Goal: Transaction & Acquisition: Purchase product/service

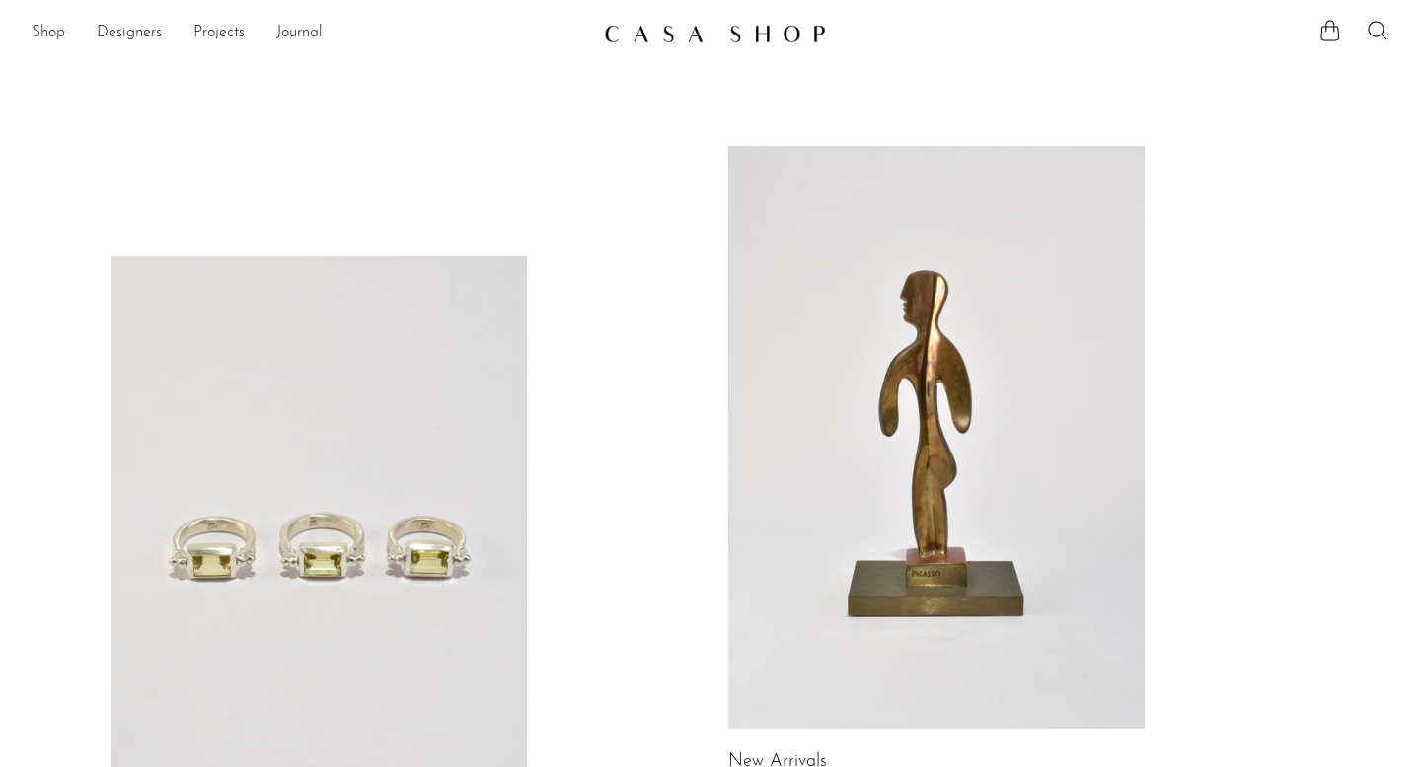
click at [37, 36] on link "Shop" at bounding box center [49, 34] width 34 height 26
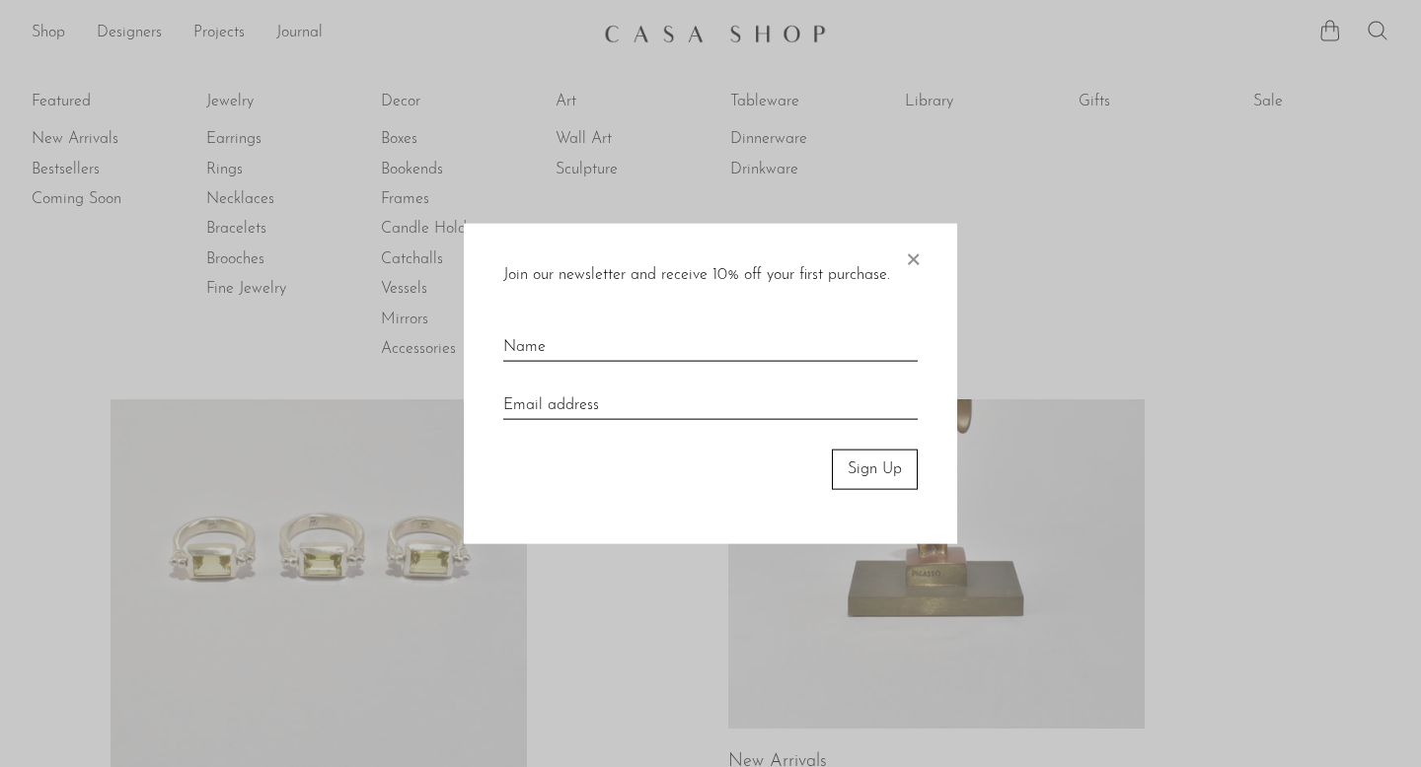
click at [765, 162] on div at bounding box center [710, 383] width 1421 height 767
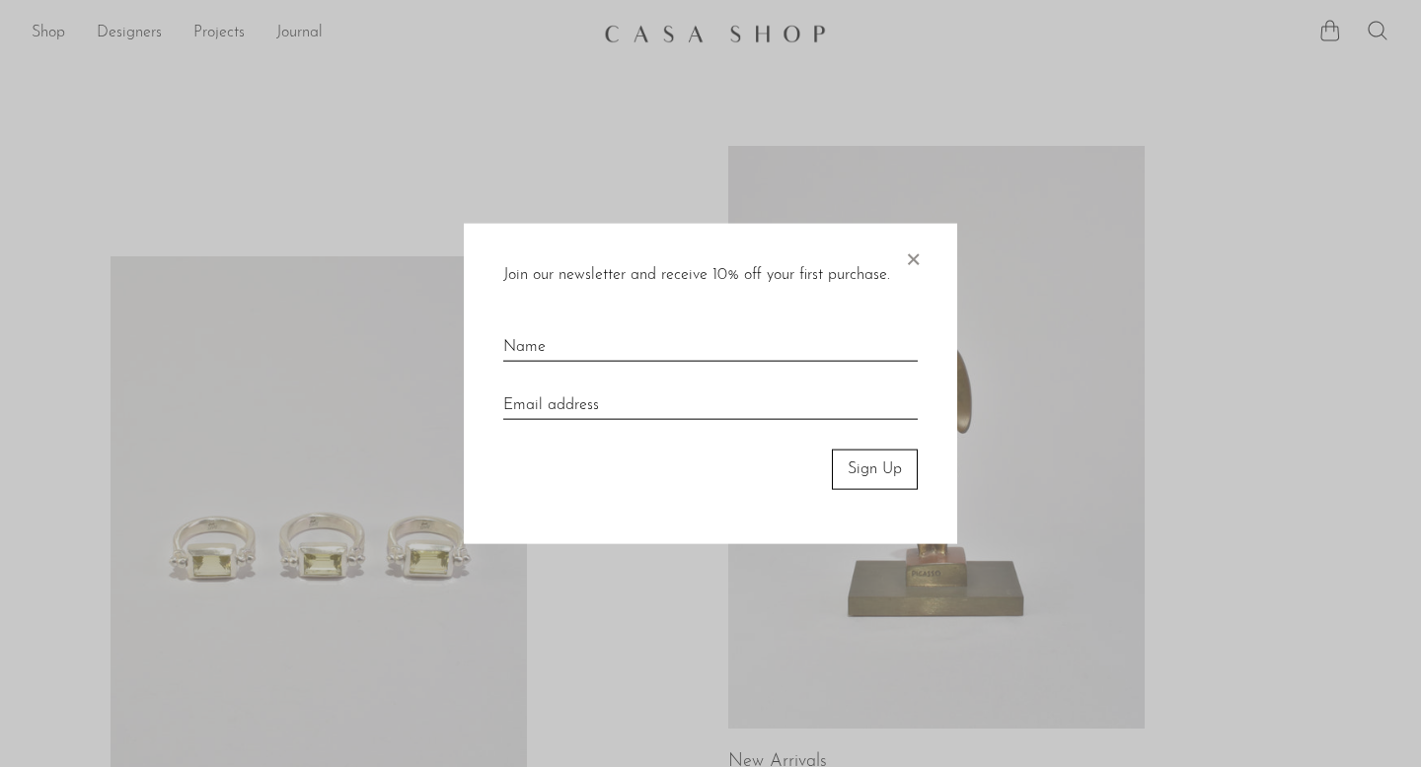
click at [903, 242] on span "×" at bounding box center [913, 255] width 20 height 63
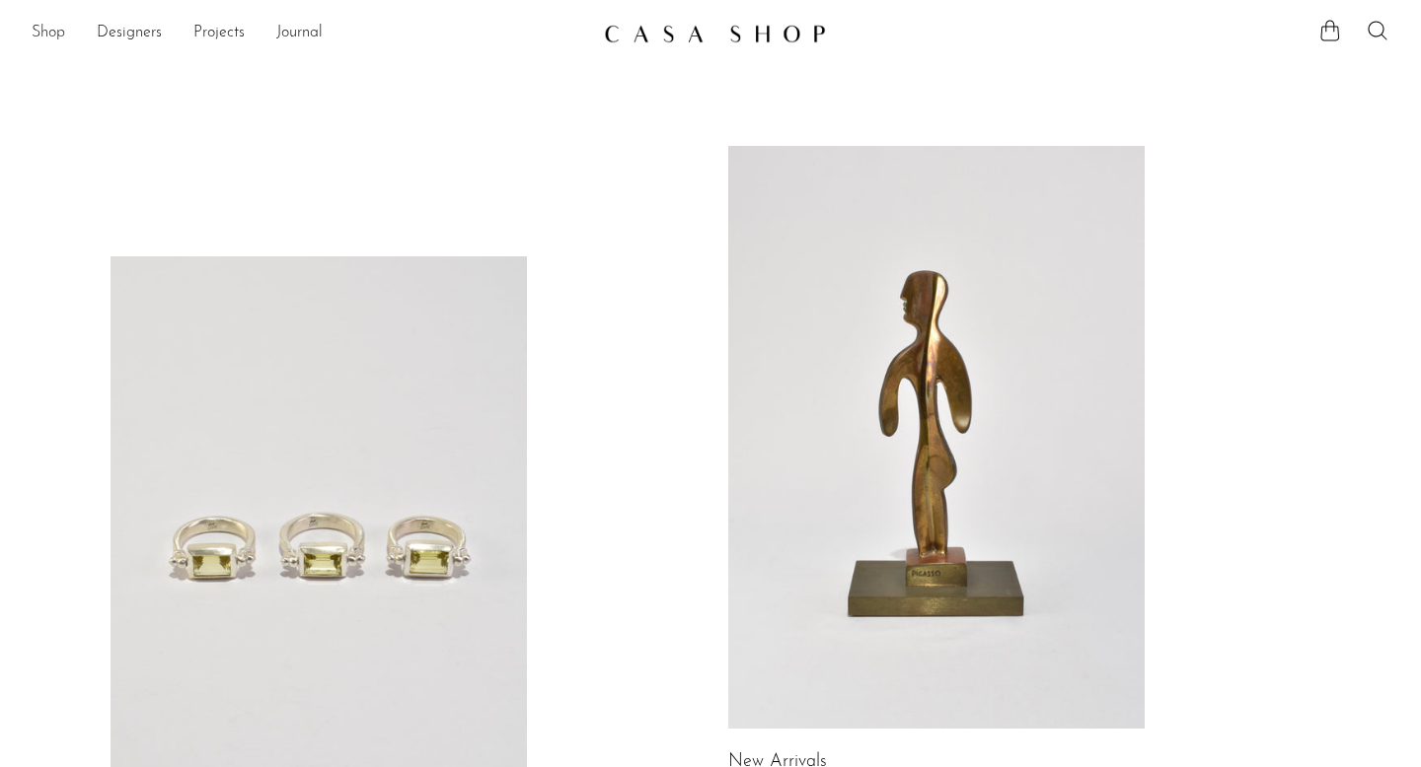
click at [46, 24] on link "Shop" at bounding box center [49, 34] width 34 height 26
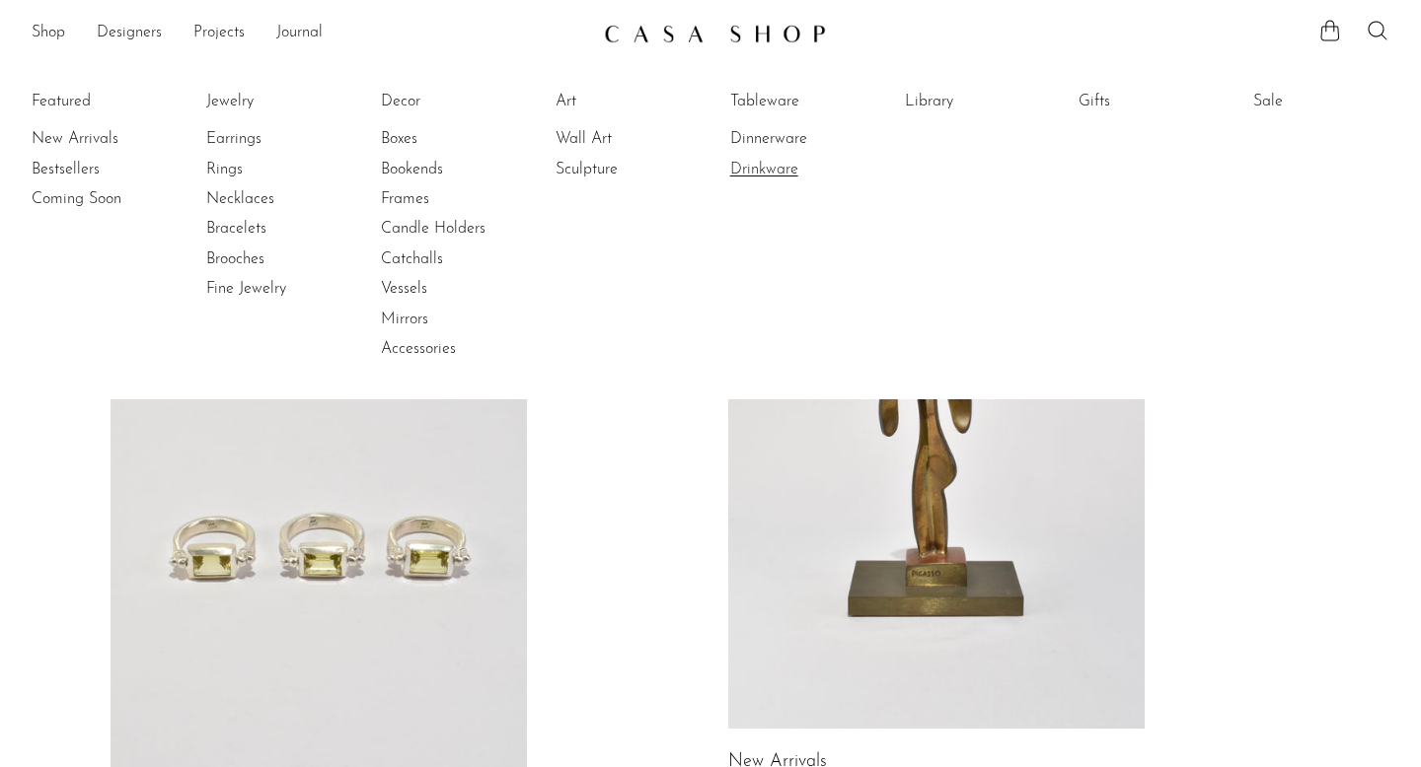
click at [756, 177] on link "Drinkware" at bounding box center [804, 170] width 148 height 22
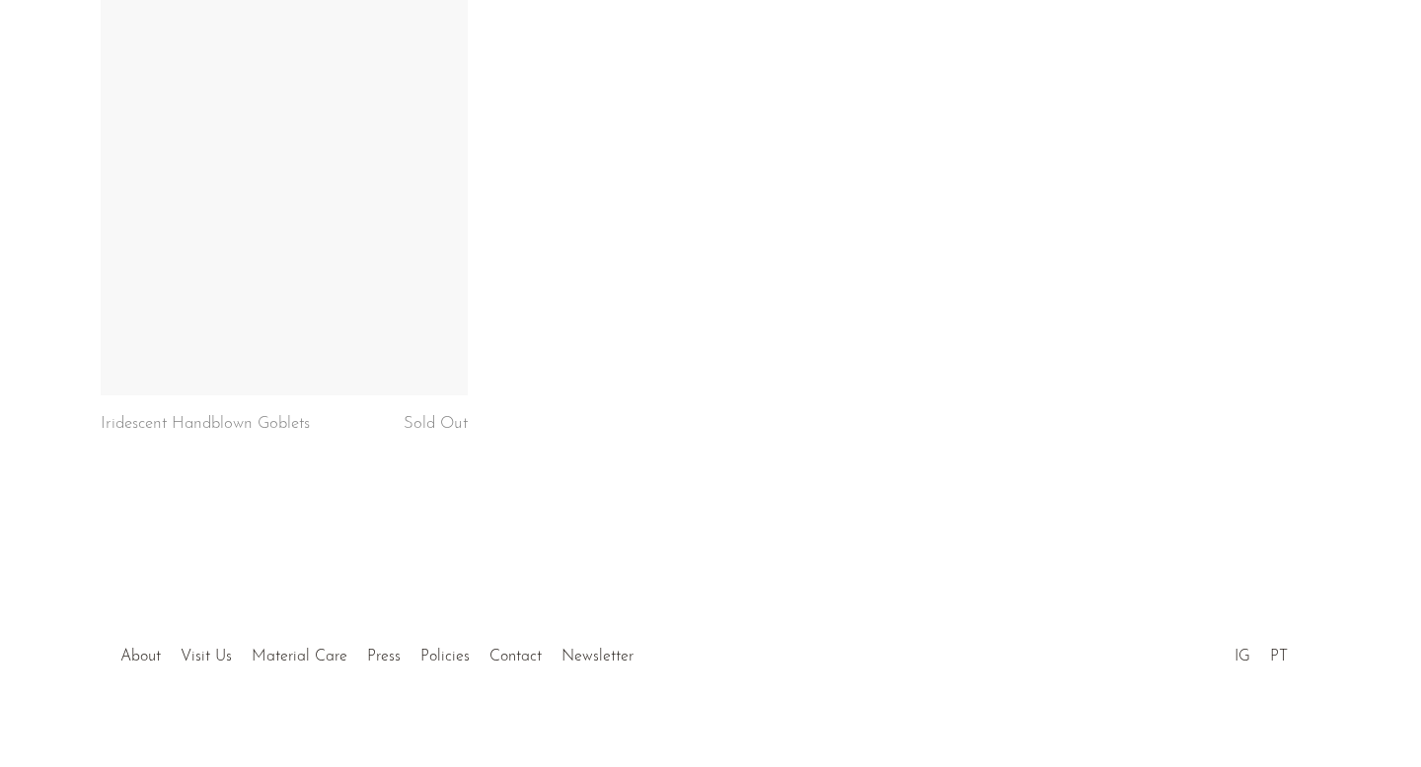
scroll to position [2751, 0]
